Goal: Task Accomplishment & Management: Use online tool/utility

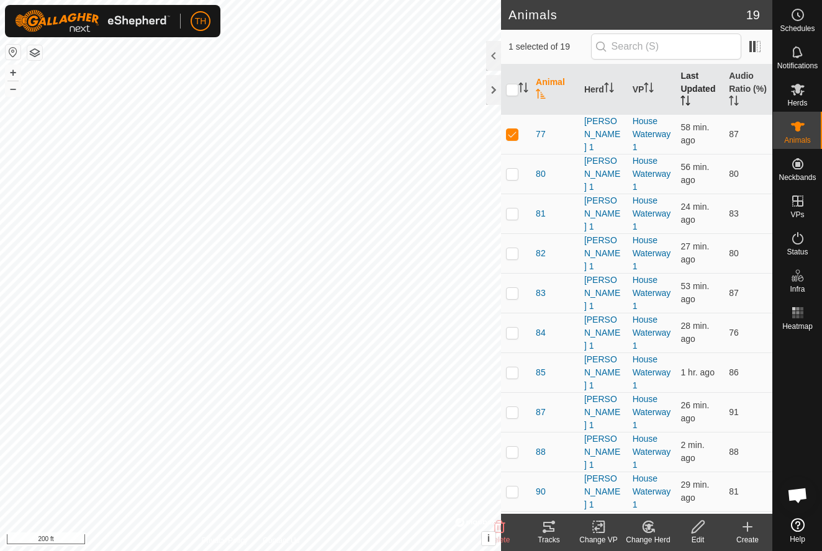
click at [691, 73] on th "Last Updated" at bounding box center [699, 90] width 48 height 50
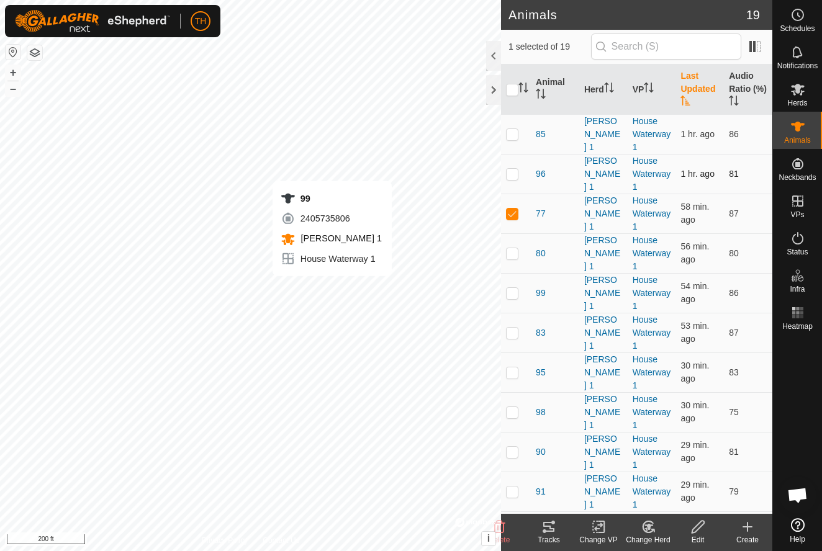
checkbox input "false"
checkbox input "true"
click at [513, 374] on p-checkbox at bounding box center [512, 372] width 12 height 10
checkbox input "true"
click at [513, 292] on p-checkbox at bounding box center [512, 293] width 12 height 10
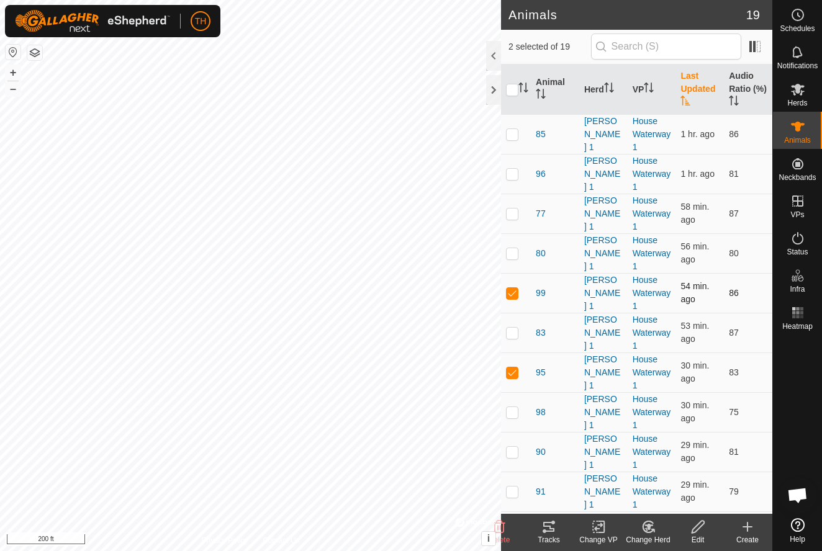
checkbox input "false"
click at [511, 89] on input "checkbox" at bounding box center [512, 90] width 12 height 12
checkbox input "true"
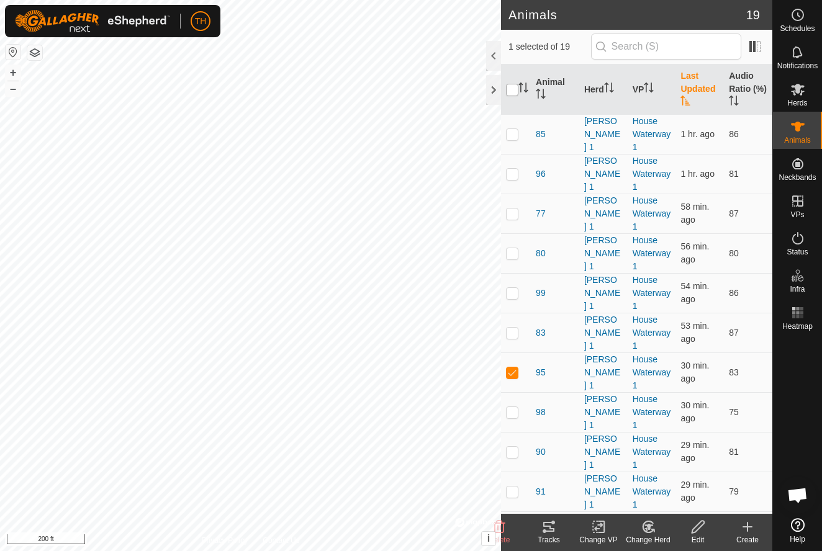
checkbox input "true"
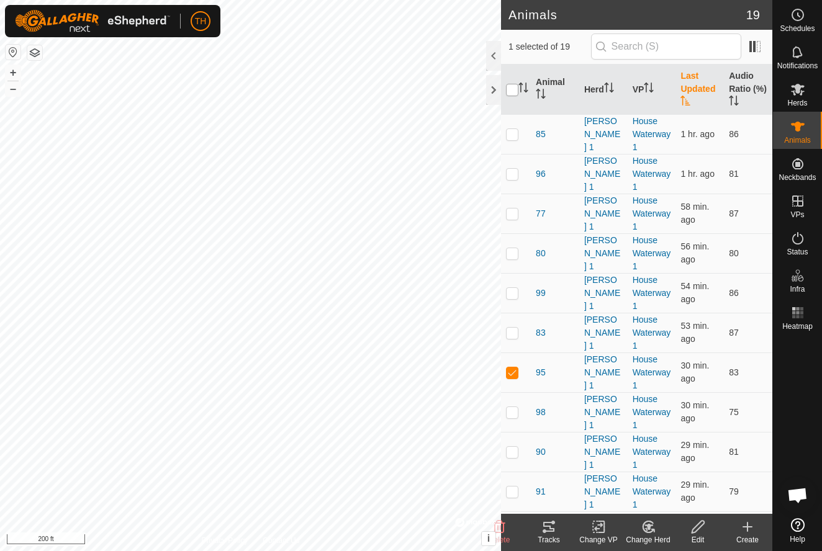
checkbox input "true"
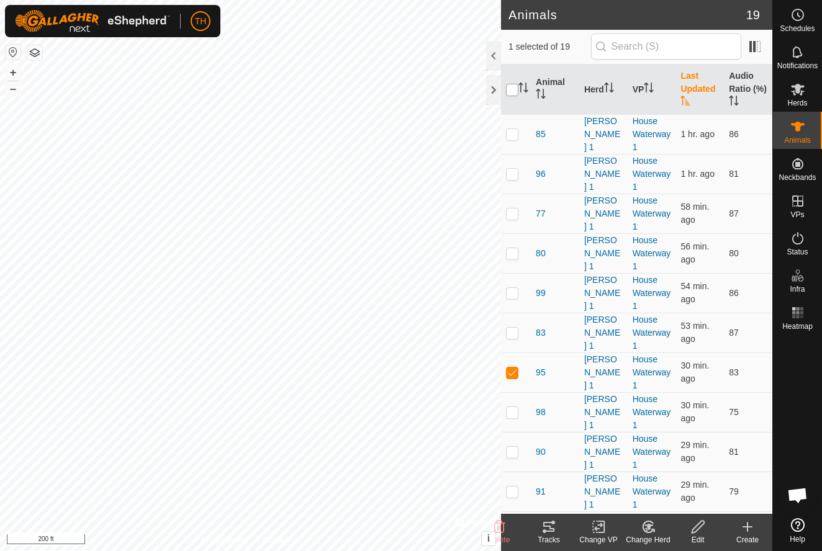
checkbox input "true"
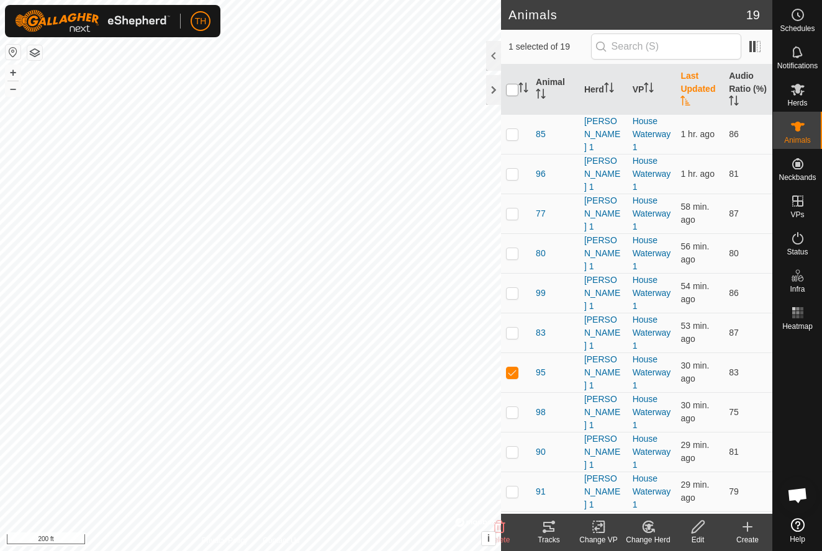
checkbox input "true"
click at [596, 526] on icon at bounding box center [599, 526] width 16 height 15
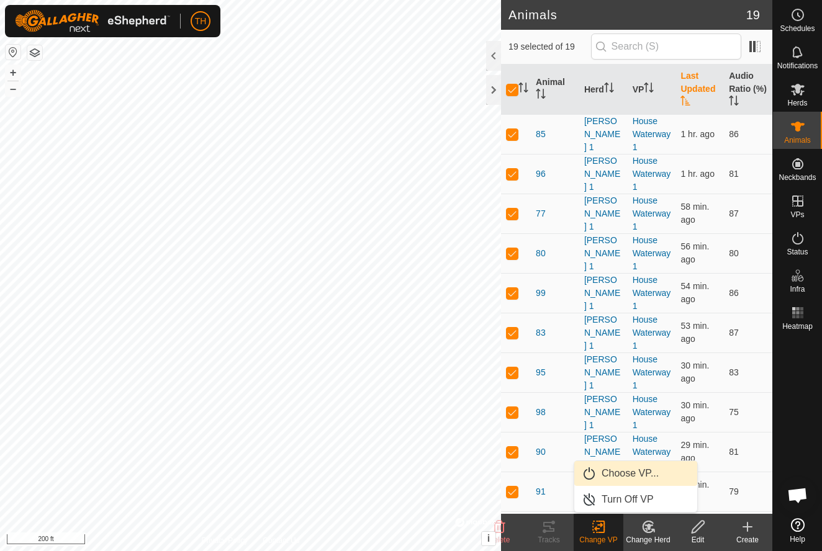
click at [621, 466] on span "Choose VP..." at bounding box center [629, 473] width 57 height 15
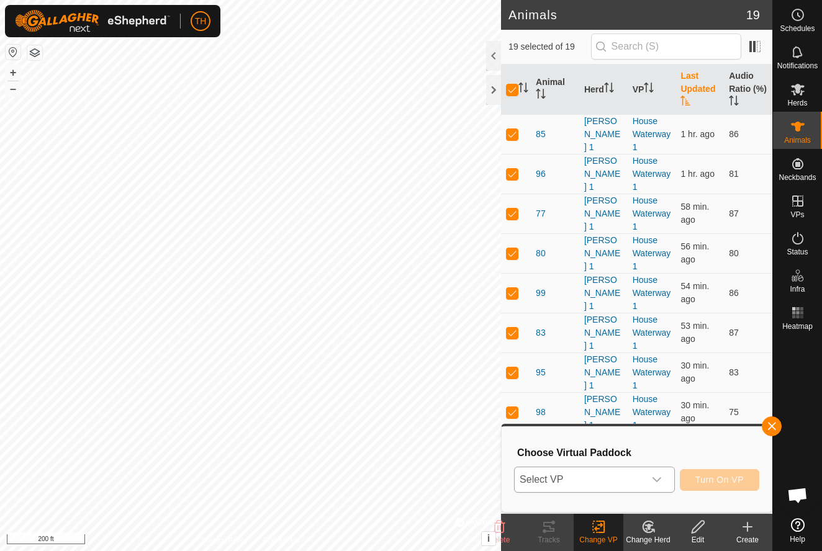
click at [627, 486] on span "Select VP" at bounding box center [579, 479] width 130 height 25
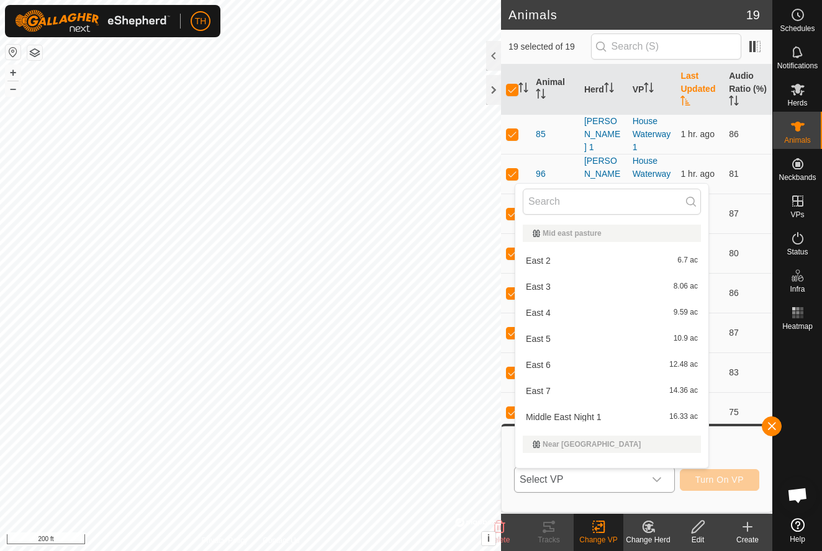
scroll to position [16, 0]
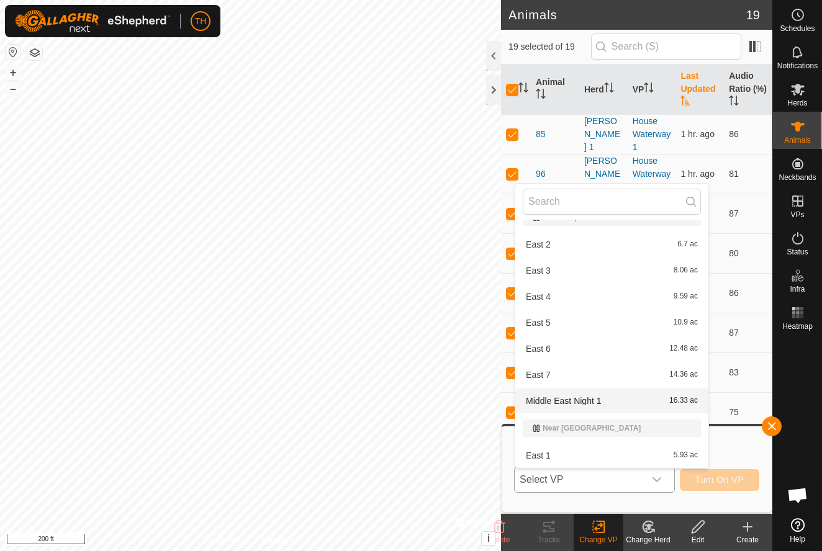
click at [581, 401] on span "Middle East Night 1" at bounding box center [563, 401] width 75 height 9
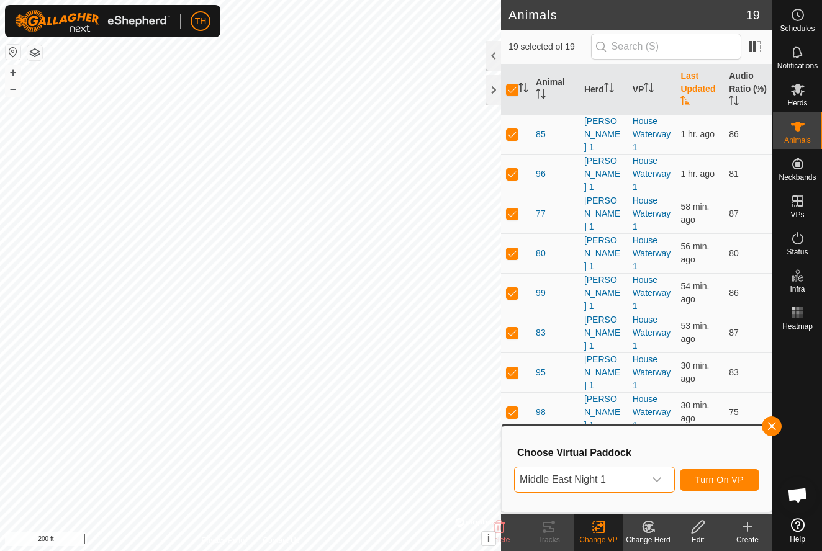
click at [707, 478] on span "Turn On VP" at bounding box center [719, 480] width 48 height 10
